Goal: Task Accomplishment & Management: Use online tool/utility

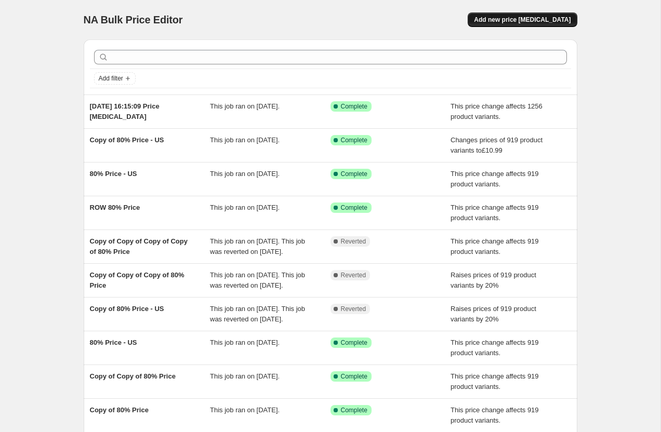
click at [546, 21] on span "Add new price [MEDICAL_DATA]" at bounding box center [522, 20] width 97 height 8
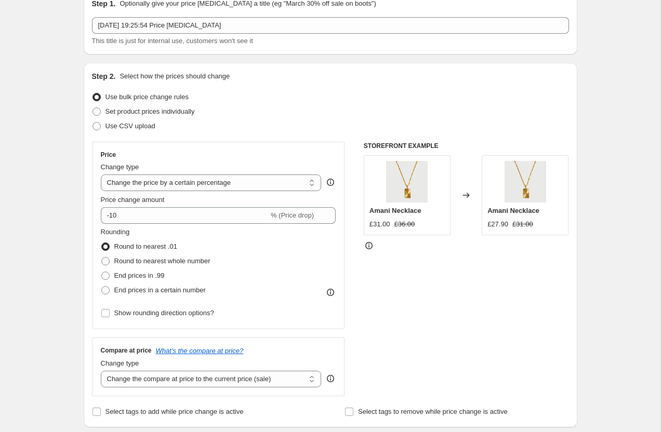
scroll to position [52, 0]
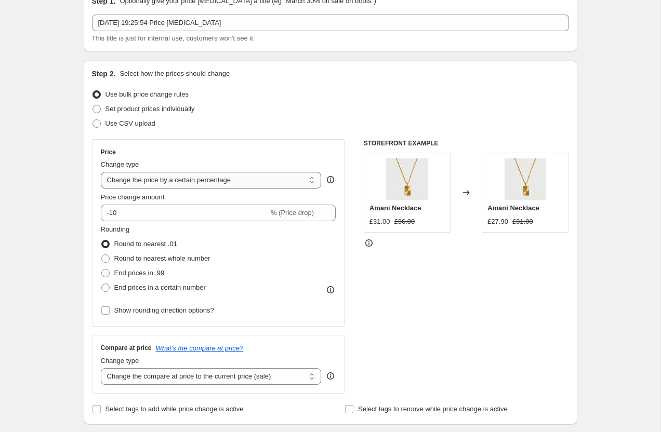
click at [124, 179] on select "Change the price to a certain amount Change the price by a certain amount Chang…" at bounding box center [211, 180] width 221 height 17
select select "no_change"
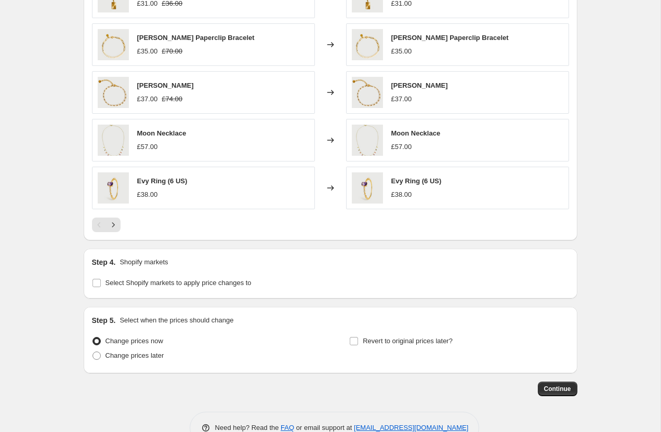
scroll to position [535, 0]
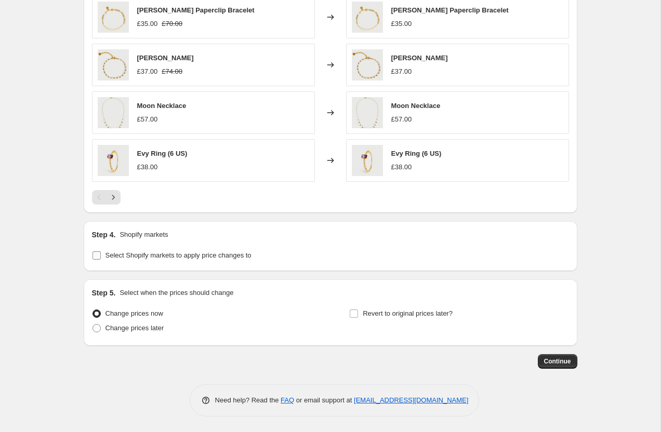
click at [97, 254] on input "Select Shopify markets to apply price changes to" at bounding box center [96, 255] width 8 height 8
checkbox input "true"
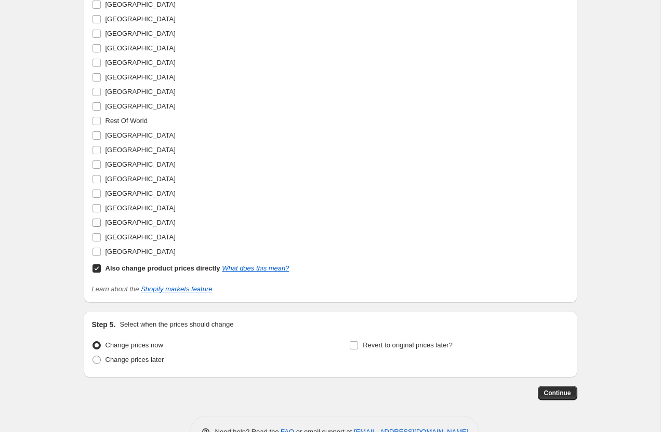
scroll to position [1053, 0]
click at [97, 238] on input "[GEOGRAPHIC_DATA]" at bounding box center [96, 238] width 8 height 8
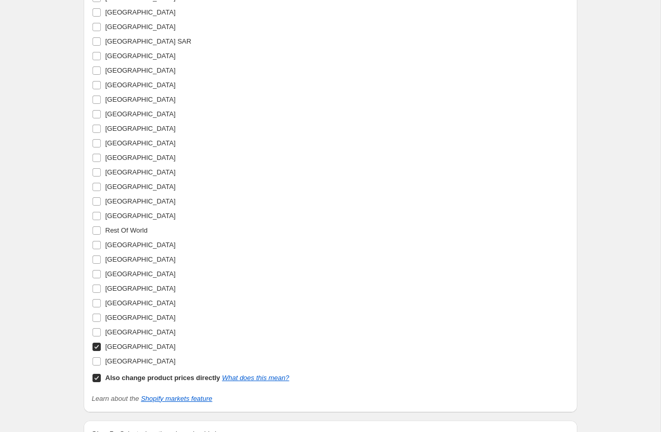
click at [98, 341] on label "[GEOGRAPHIC_DATA]" at bounding box center [134, 347] width 84 height 15
click at [98, 343] on input "[GEOGRAPHIC_DATA]" at bounding box center [96, 347] width 8 height 8
click at [98, 341] on label "[GEOGRAPHIC_DATA]" at bounding box center [134, 347] width 84 height 15
click at [98, 343] on input "[GEOGRAPHIC_DATA]" at bounding box center [96, 347] width 8 height 8
checkbox input "true"
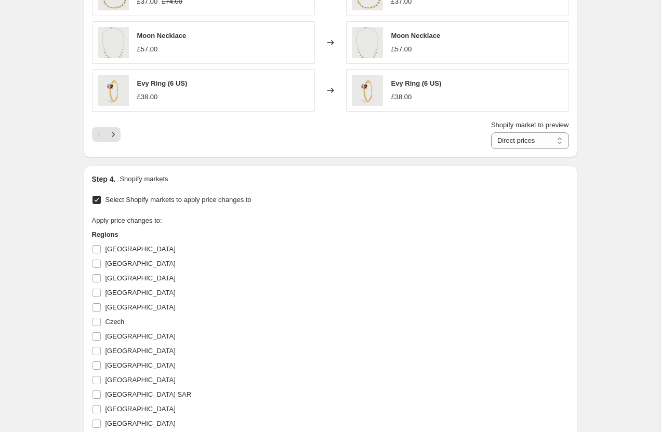
scroll to position [529, 0]
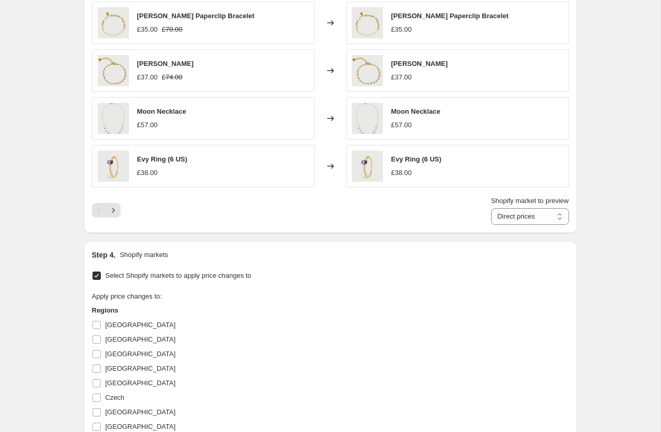
click at [95, 273] on input "Select Shopify markets to apply price changes to" at bounding box center [96, 276] width 8 height 8
checkbox input "false"
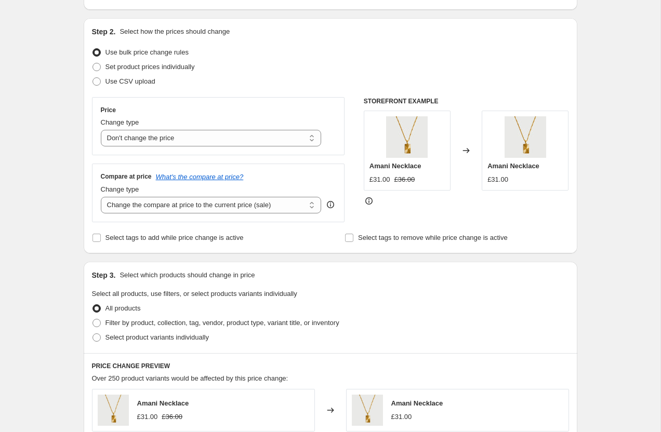
scroll to position [82, 0]
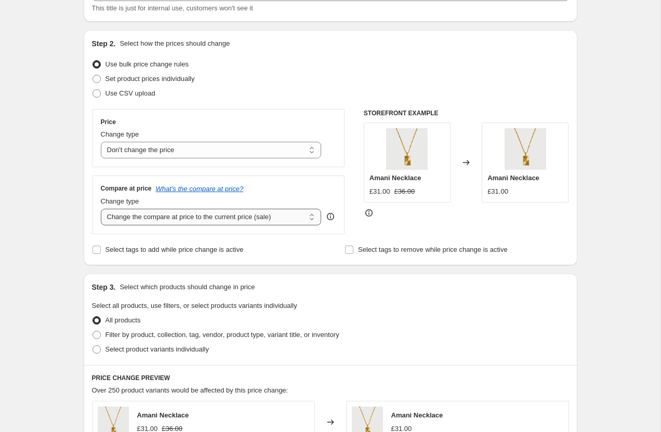
click at [129, 223] on select "Change the compare at price to the current price (sale) Change the compare at p…" at bounding box center [211, 217] width 221 height 17
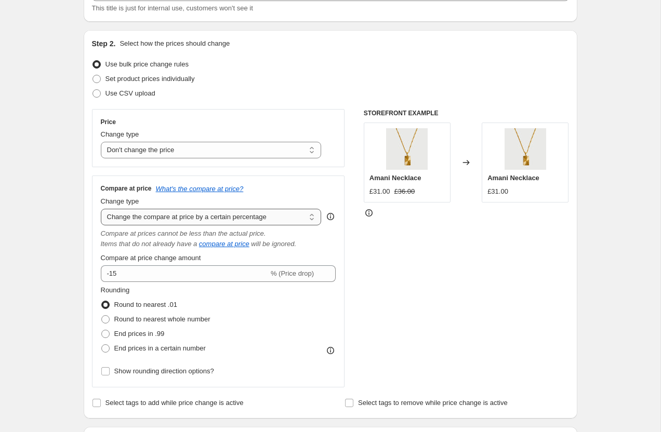
click at [129, 220] on select "Change the compare at price to the current price (sale) Change the compare at p…" at bounding box center [211, 217] width 221 height 17
select select "pp"
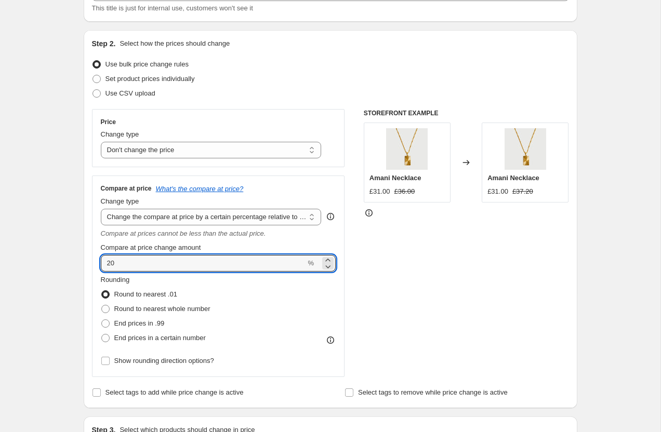
drag, startPoint x: 126, startPoint y: 261, endPoint x: 74, endPoint y: 256, distance: 52.2
type input "100"
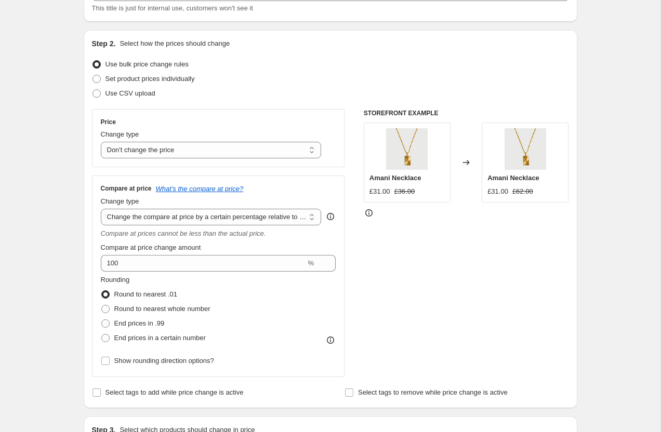
click at [105, 307] on span at bounding box center [105, 309] width 8 height 8
click at [102, 306] on input "Round to nearest whole number" at bounding box center [101, 305] width 1 height 1
radio input "true"
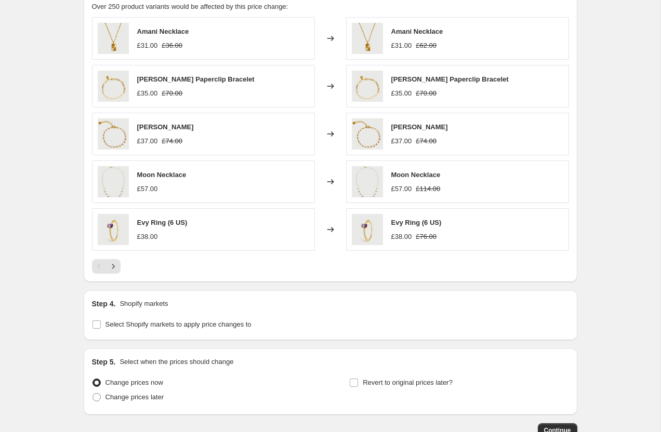
scroll to position [678, 0]
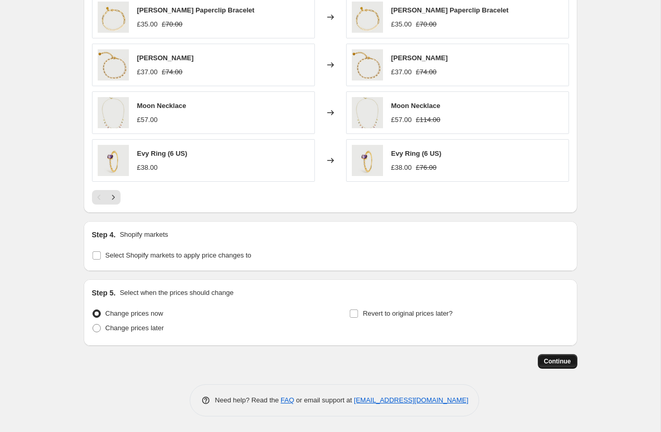
click at [566, 361] on span "Continue" at bounding box center [557, 361] width 27 height 8
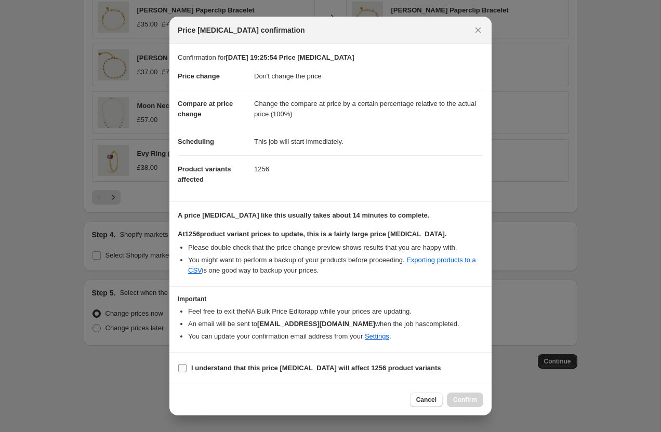
click at [181, 367] on input "I understand that this price [MEDICAL_DATA] will affect 1256 product variants" at bounding box center [182, 368] width 8 height 8
checkbox input "true"
click at [470, 395] on button "Confirm" at bounding box center [465, 400] width 36 height 15
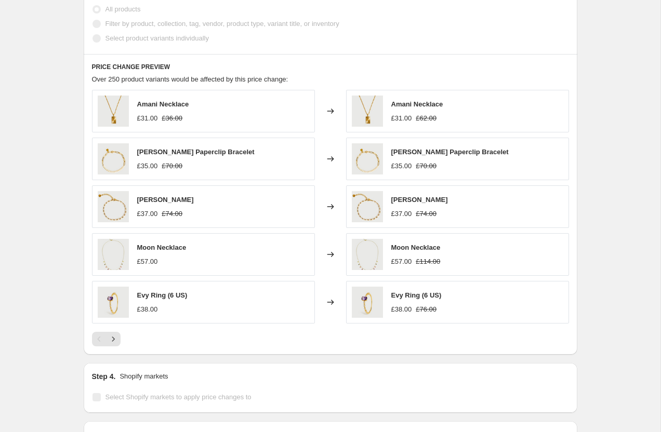
scroll to position [638, 0]
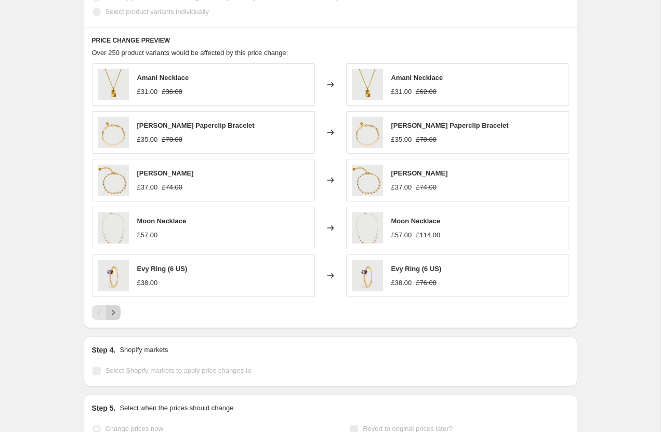
click at [115, 313] on icon "Next" at bounding box center [113, 313] width 10 height 10
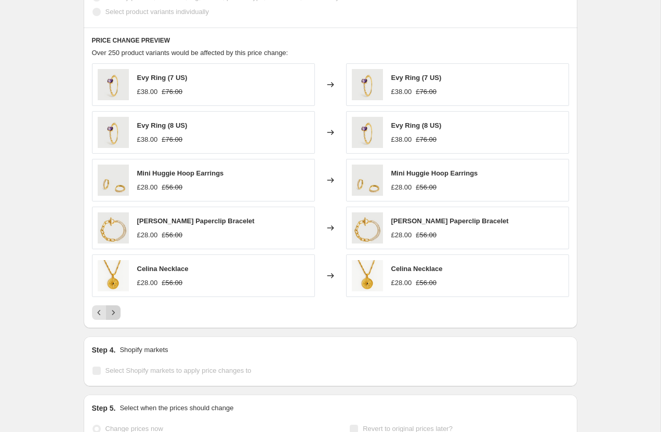
click at [115, 313] on icon "Next" at bounding box center [113, 313] width 10 height 10
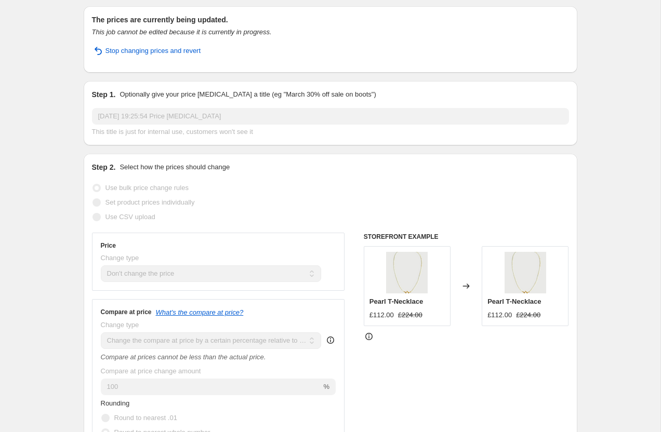
scroll to position [0, 0]
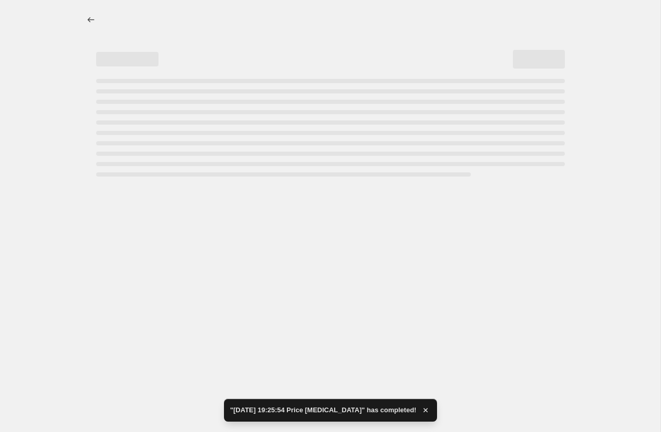
select select "no_change"
select select "pp"
